Goal: Task Accomplishment & Management: Use online tool/utility

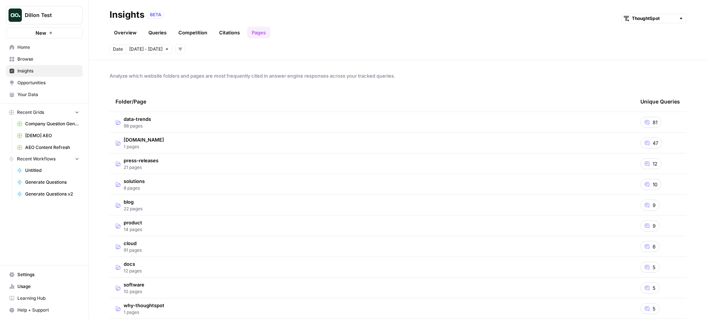
click at [494, 12] on div "BETA ThoughtSpot" at bounding box center [416, 15] width 539 height 10
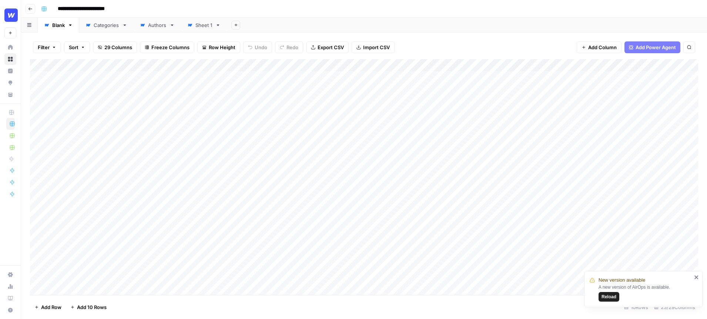
click at [318, 67] on div "Add Column" at bounding box center [364, 177] width 668 height 236
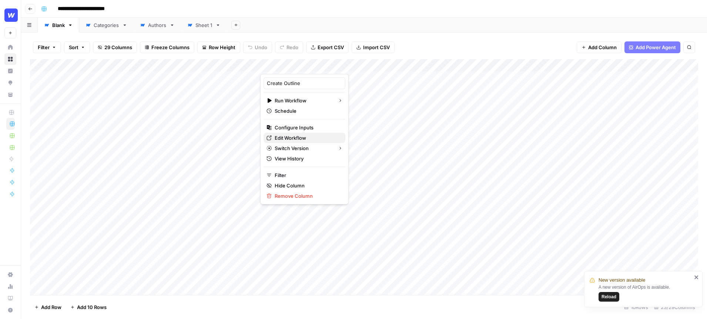
click at [304, 137] on span "Edit Workflow" at bounding box center [307, 137] width 65 height 7
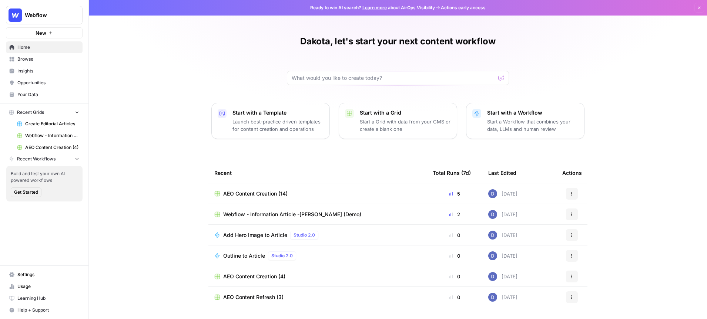
click at [30, 94] on span "Your Data" at bounding box center [48, 94] width 62 height 7
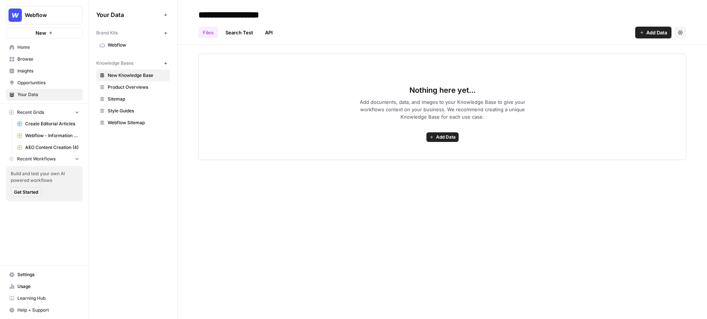
click at [40, 68] on span "Insights" at bounding box center [48, 71] width 62 height 7
click at [680, 32] on icon "button" at bounding box center [680, 32] width 4 height 4
click at [638, 50] on span "Delete Knowledge Base" at bounding box center [650, 49] width 55 height 7
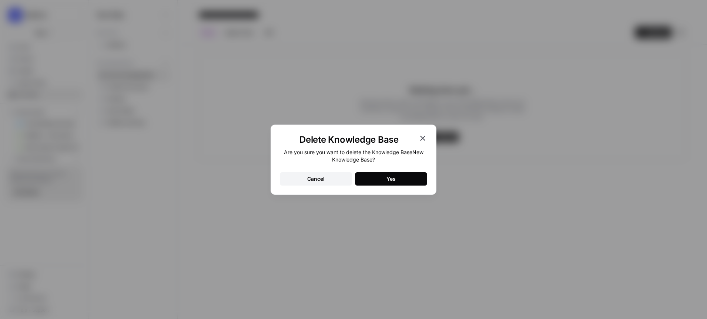
click at [386, 175] on button "Yes" at bounding box center [391, 178] width 72 height 13
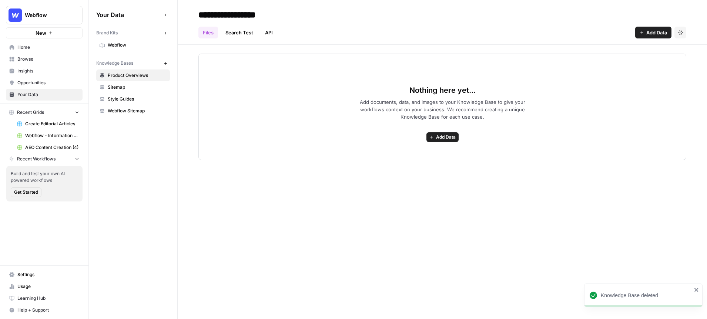
click at [117, 88] on span "Sitemap" at bounding box center [137, 87] width 59 height 7
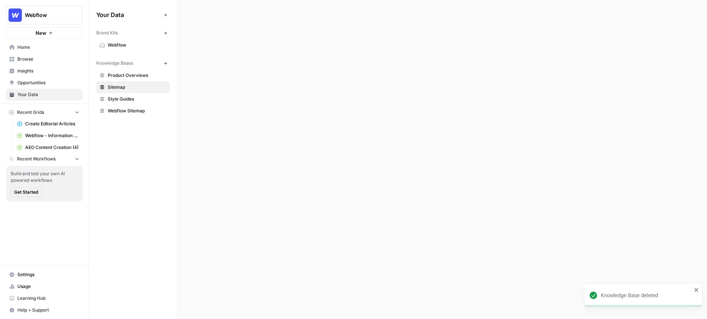
click at [121, 99] on span "Style Guides" at bounding box center [137, 99] width 59 height 7
click at [124, 109] on span "Webflow Sitemap" at bounding box center [137, 111] width 59 height 7
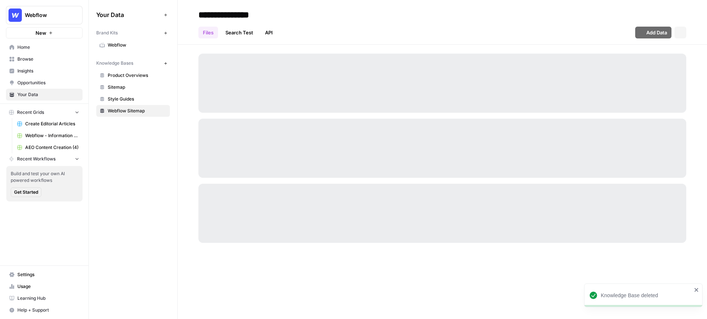
click at [120, 48] on span "Webflow" at bounding box center [137, 45] width 59 height 7
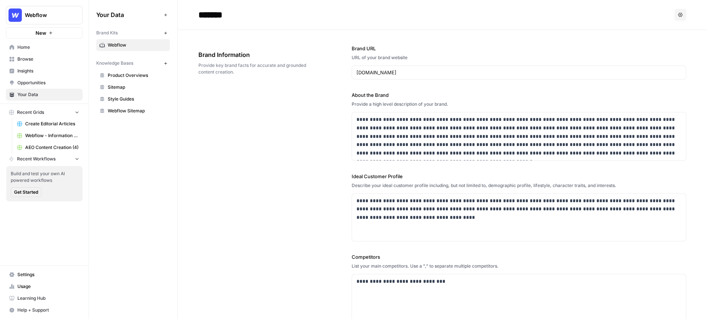
click at [44, 69] on span "Insights" at bounding box center [48, 71] width 62 height 7
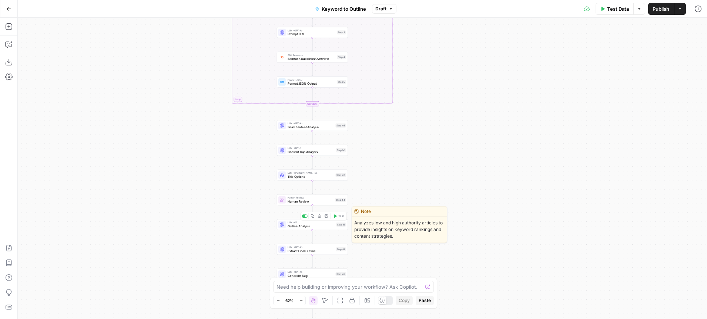
click at [312, 225] on span "Outline Analysis" at bounding box center [311, 226] width 47 height 4
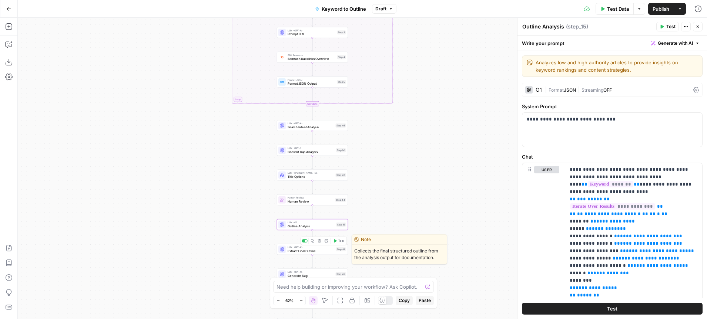
click at [316, 249] on span "Extract Final Outline" at bounding box center [311, 251] width 47 height 4
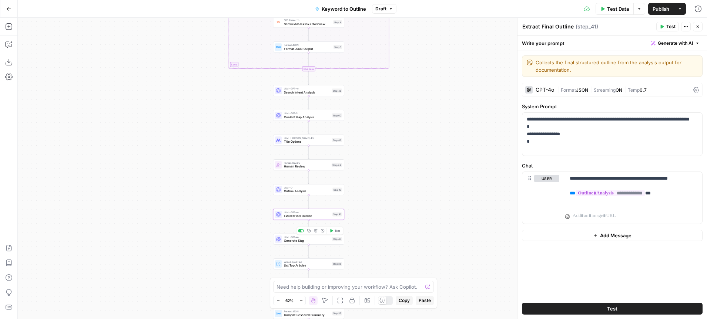
click at [312, 243] on span "Generate Slug" at bounding box center [307, 241] width 46 height 4
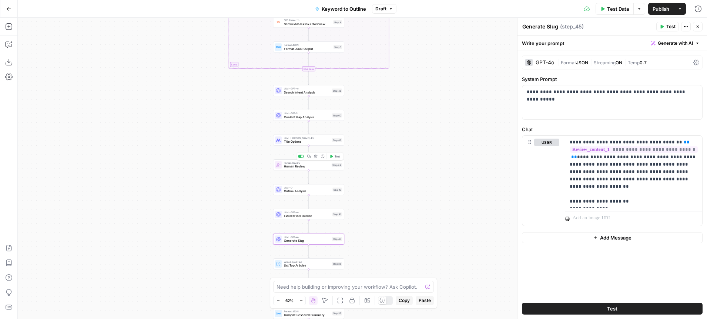
click at [302, 190] on span "Outline Analysis" at bounding box center [307, 191] width 47 height 4
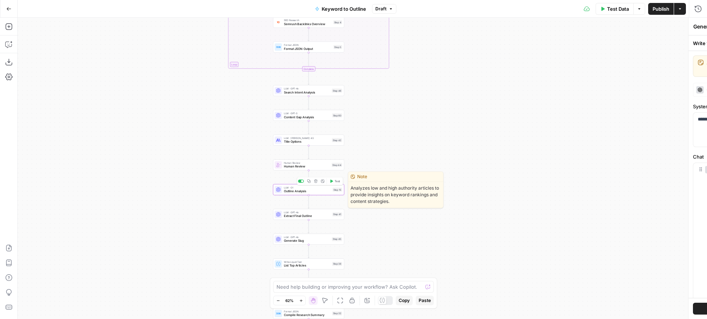
type textarea "Outline Analysis"
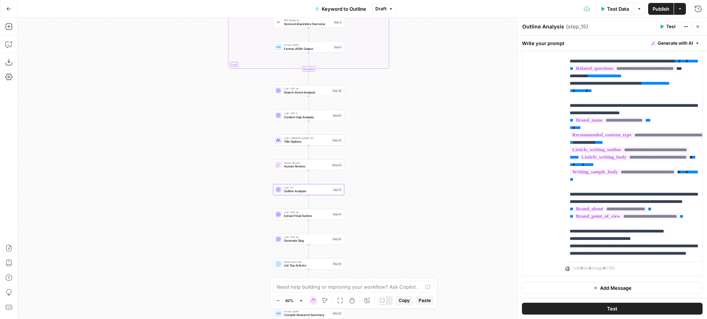
scroll to position [137, 0]
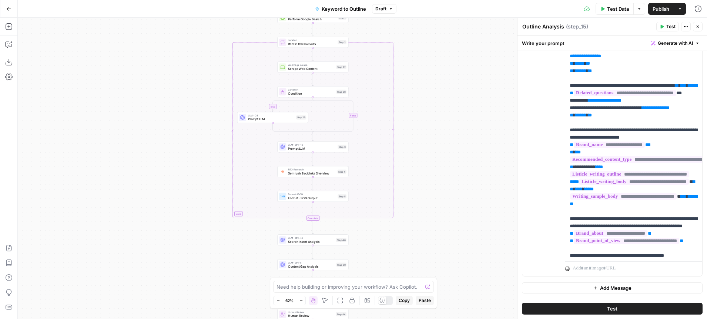
click at [699, 27] on icon "button" at bounding box center [697, 26] width 4 height 4
